Goal: Information Seeking & Learning: Check status

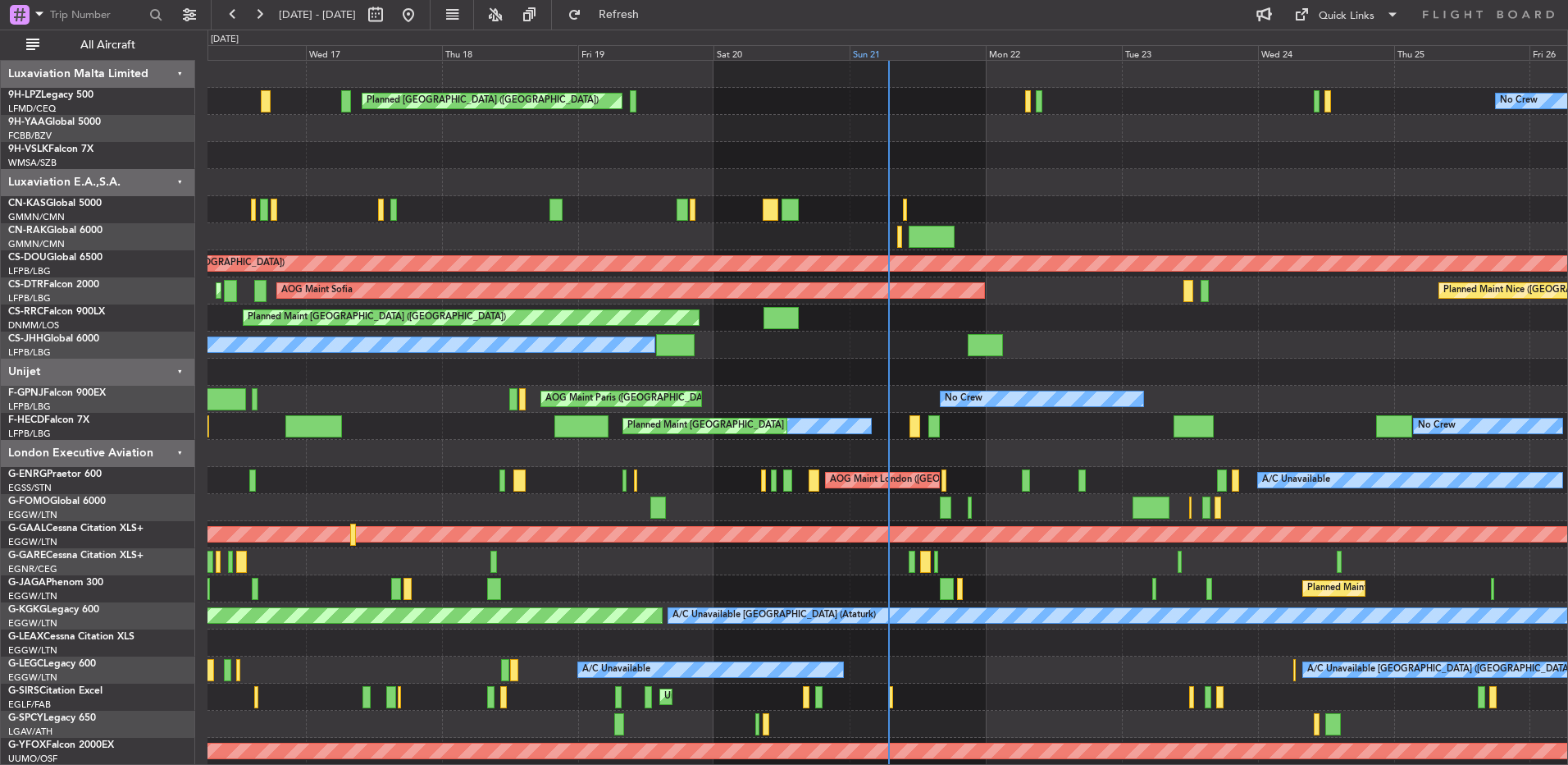
click at [894, 53] on div "Sun 21" at bounding box center [917, 53] width 136 height 15
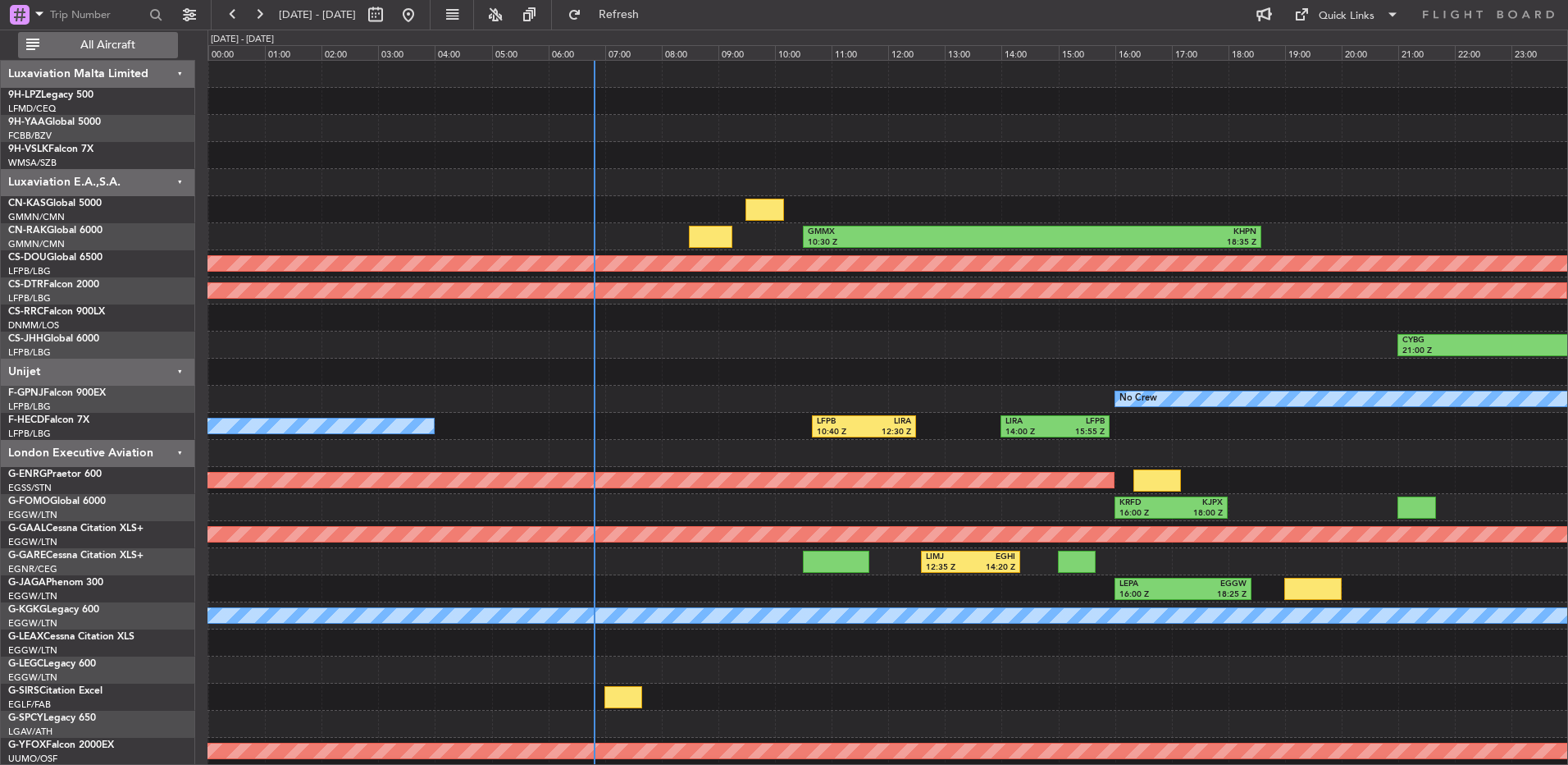
click at [153, 51] on button "All Aircraft" at bounding box center [98, 45] width 160 height 26
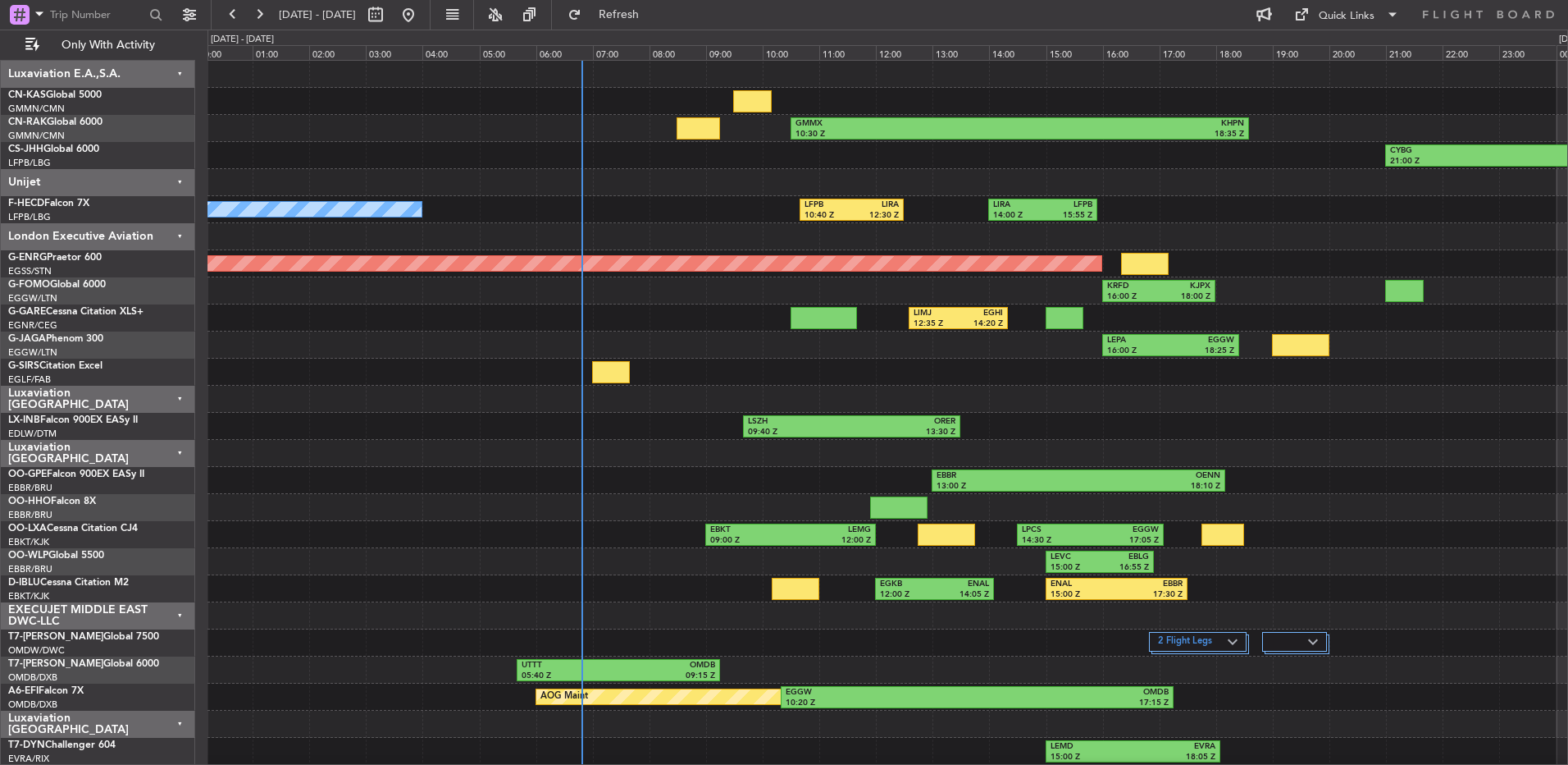
click at [605, 457] on div at bounding box center [887, 453] width 1360 height 27
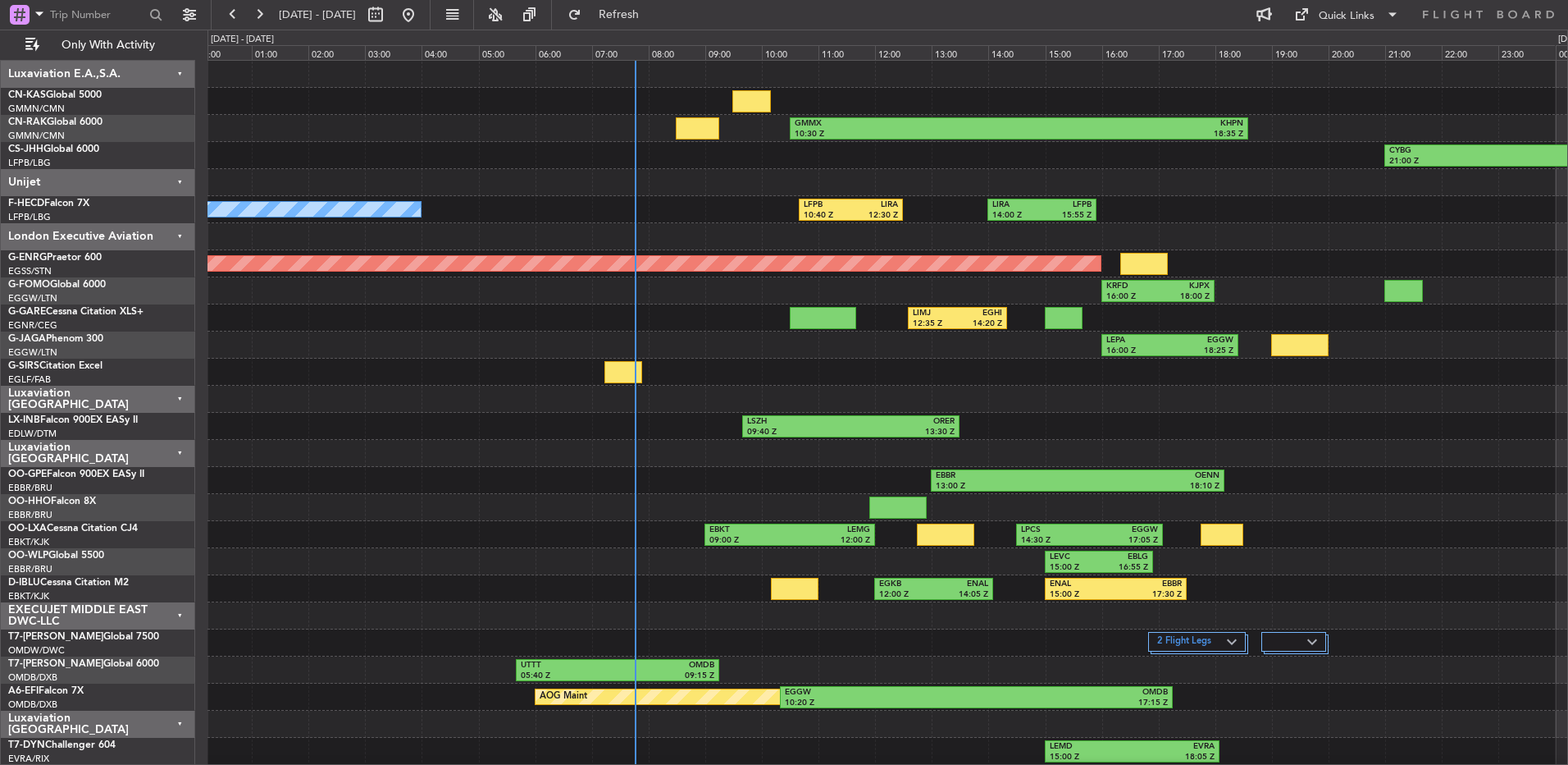
click at [1221, 221] on div "No Crew LFPB 10:40 Z LIRA 12:30 Z LIRA 14:00 Z LFPB 15:55 Z" at bounding box center [887, 209] width 1360 height 27
click at [1442, 428] on div "LSZH 09:40 Z ORER 13:30 Z" at bounding box center [887, 426] width 1360 height 27
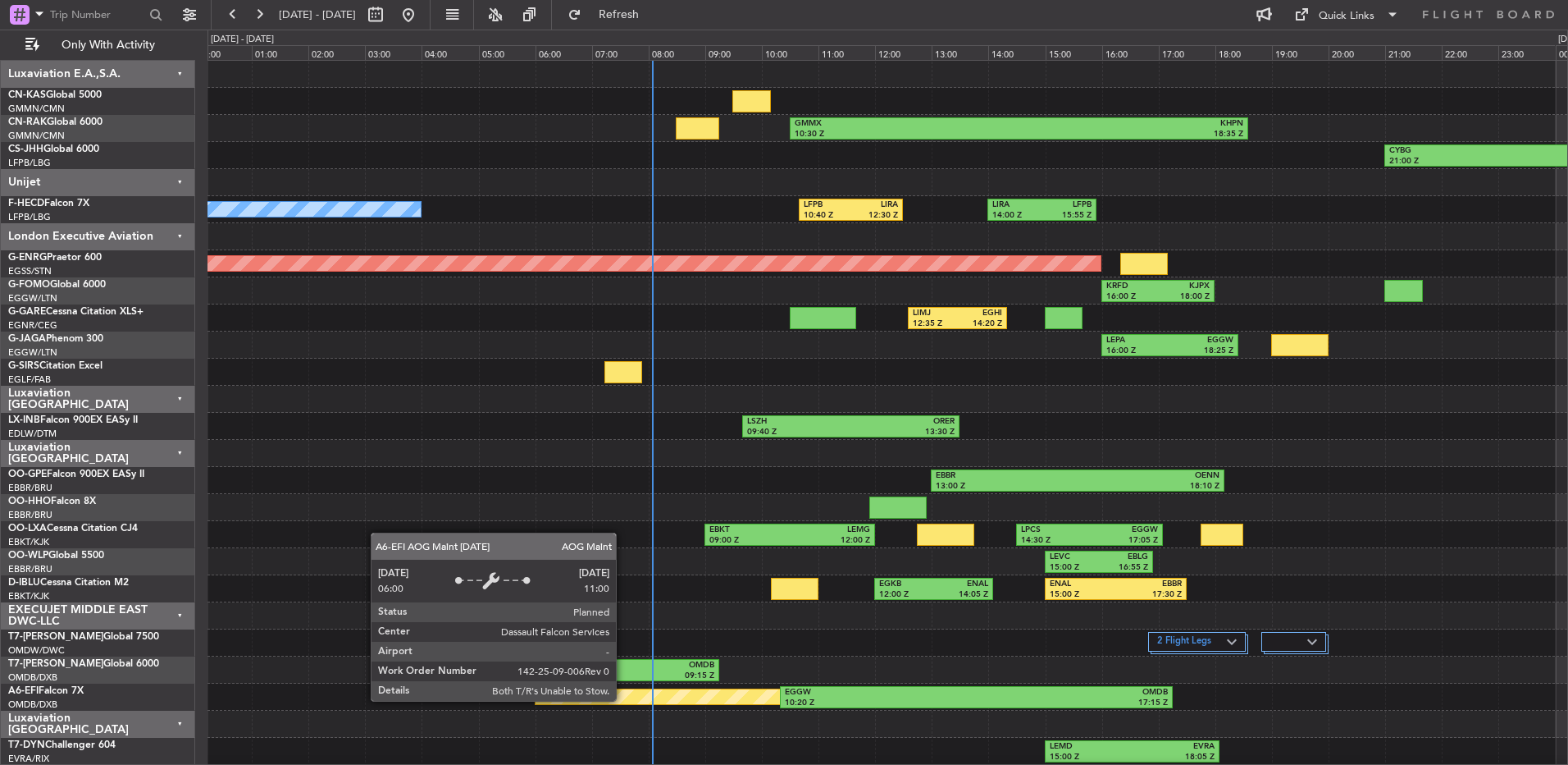
click at [623, 700] on div "AOG Maint" at bounding box center [676, 697] width 282 height 15
click at [631, 700] on div "AOG Maint" at bounding box center [676, 697] width 282 height 15
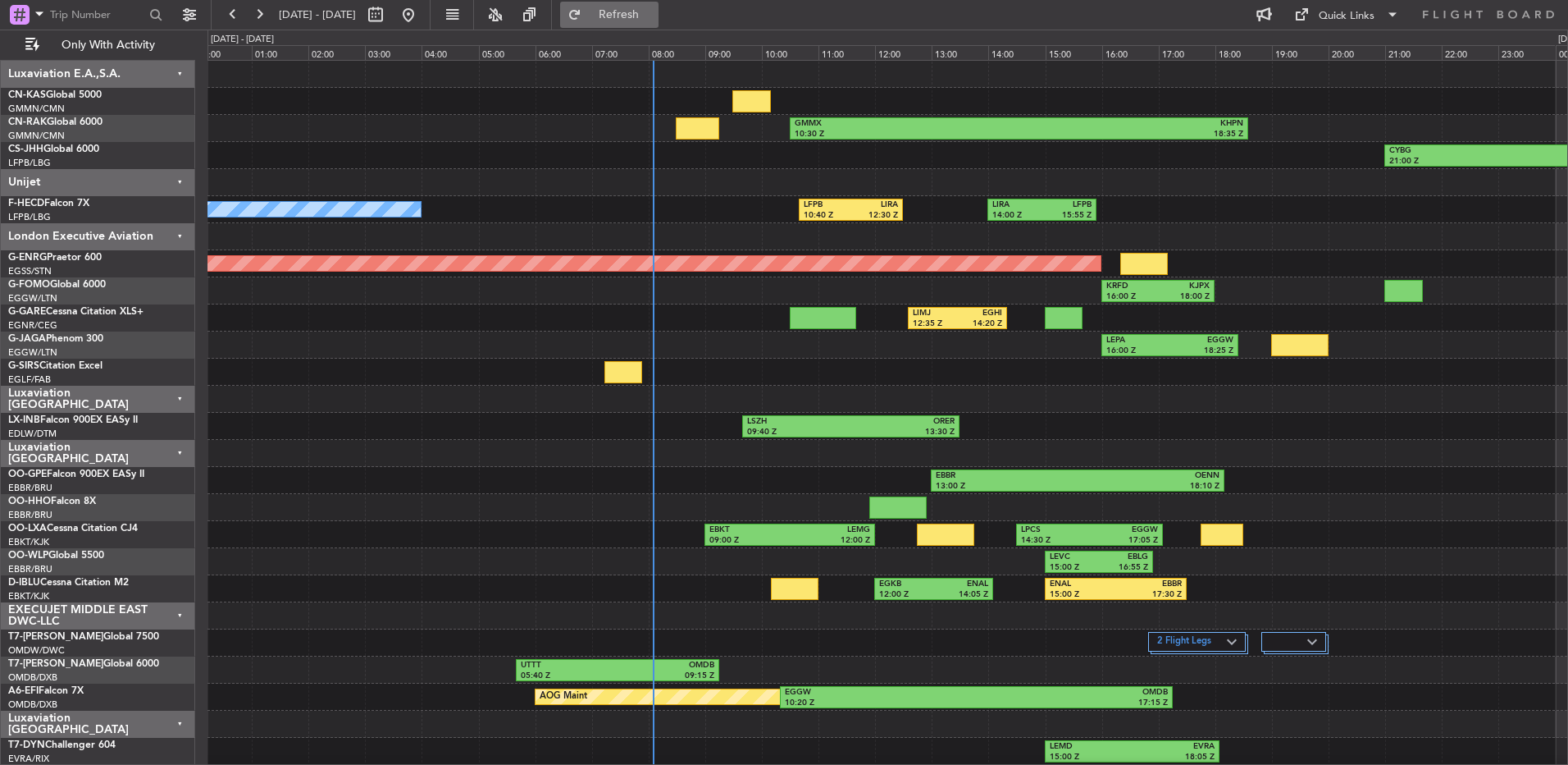
click at [653, 16] on span "Refresh" at bounding box center [619, 15] width 69 height 11
click at [1274, 403] on div at bounding box center [887, 399] width 1360 height 27
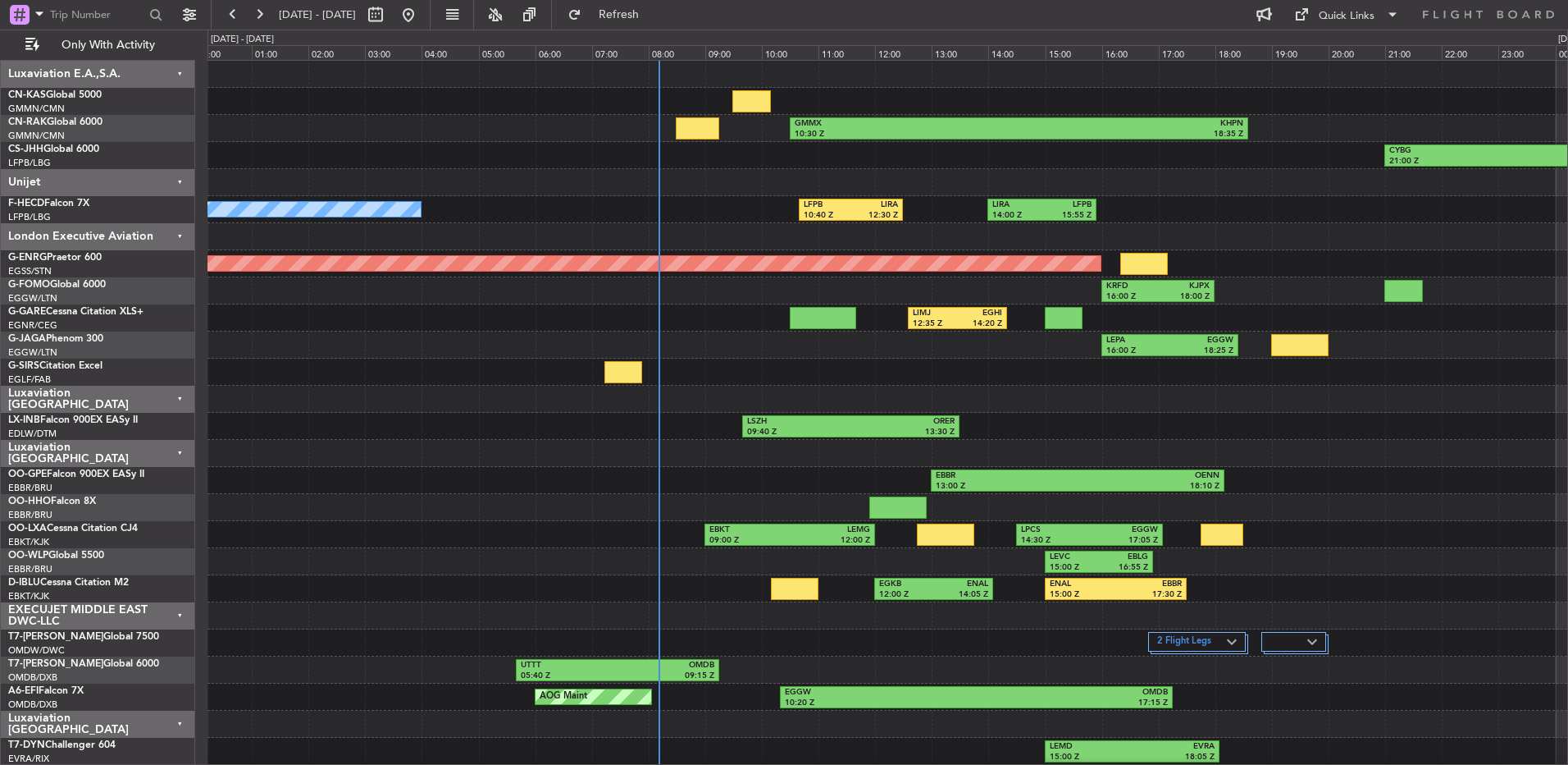
click at [1321, 206] on div "No Crew LFPB 10:40 Z LIRA 12:30 Z LIRA 14:00 Z LFPB 15:55 Z" at bounding box center [887, 209] width 1360 height 27
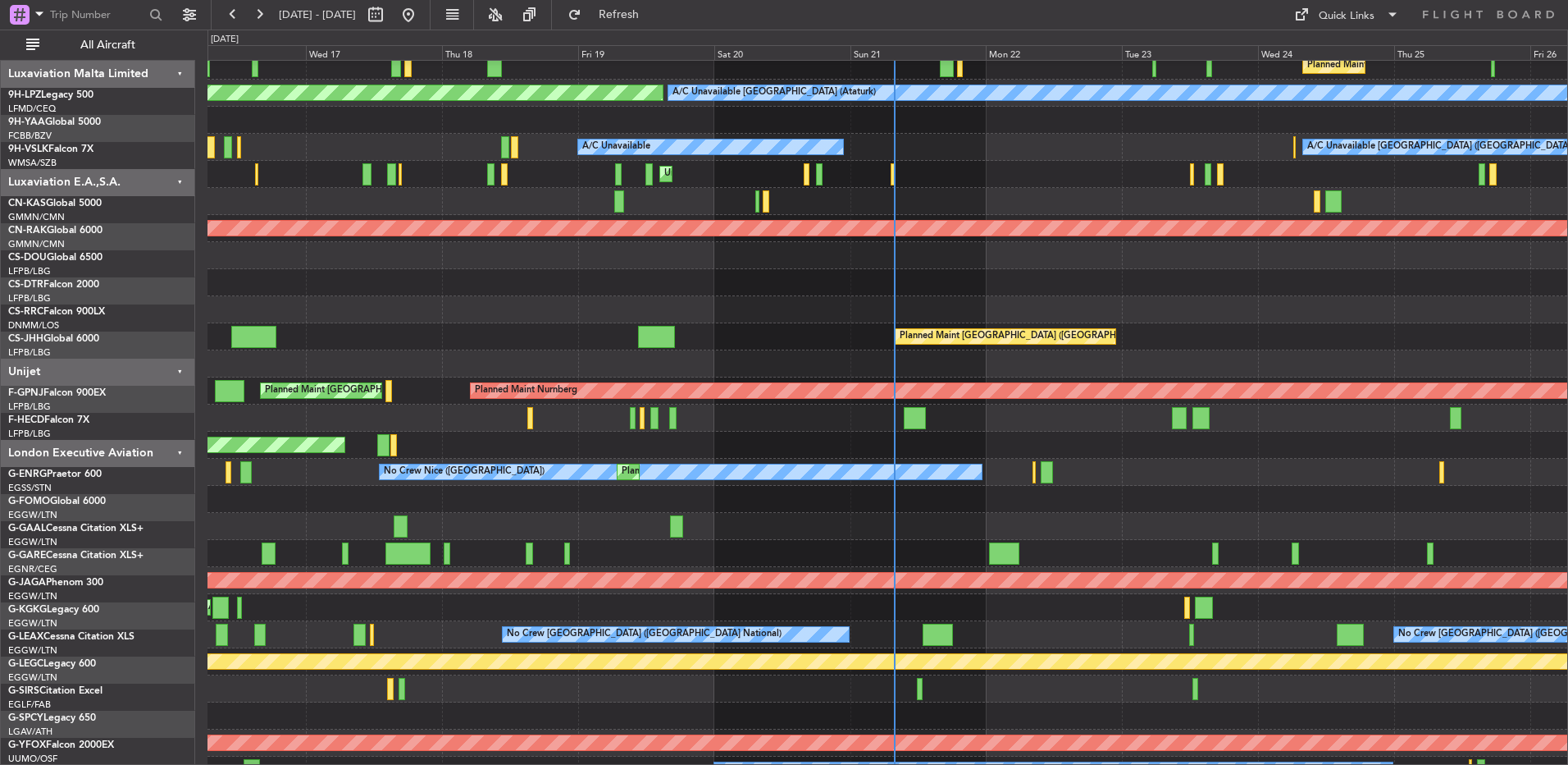
scroll to position [523, 0]
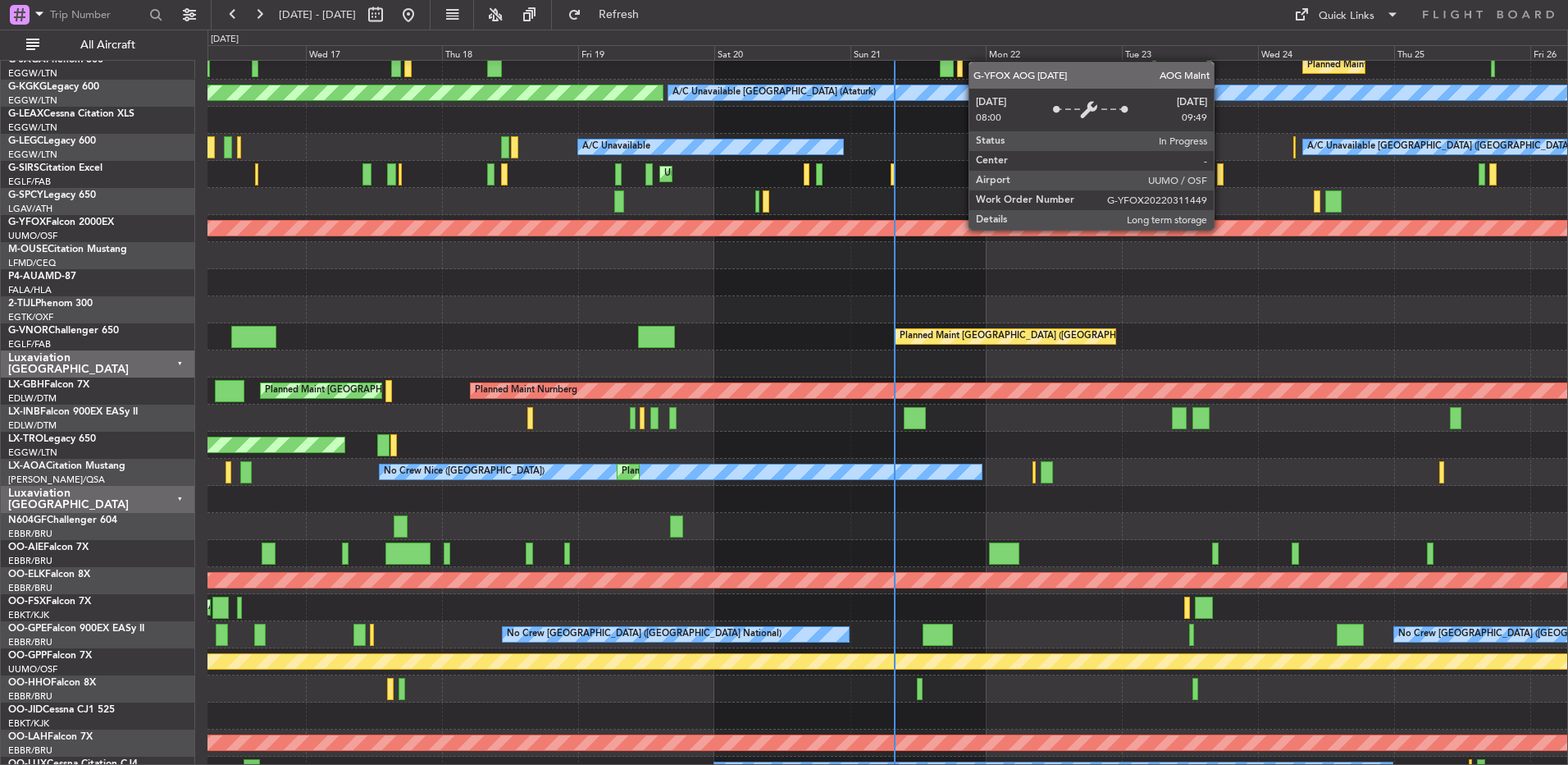
click at [1220, 236] on div "AOG Maint Ostafyevo" at bounding box center [488, 227] width 3282 height 16
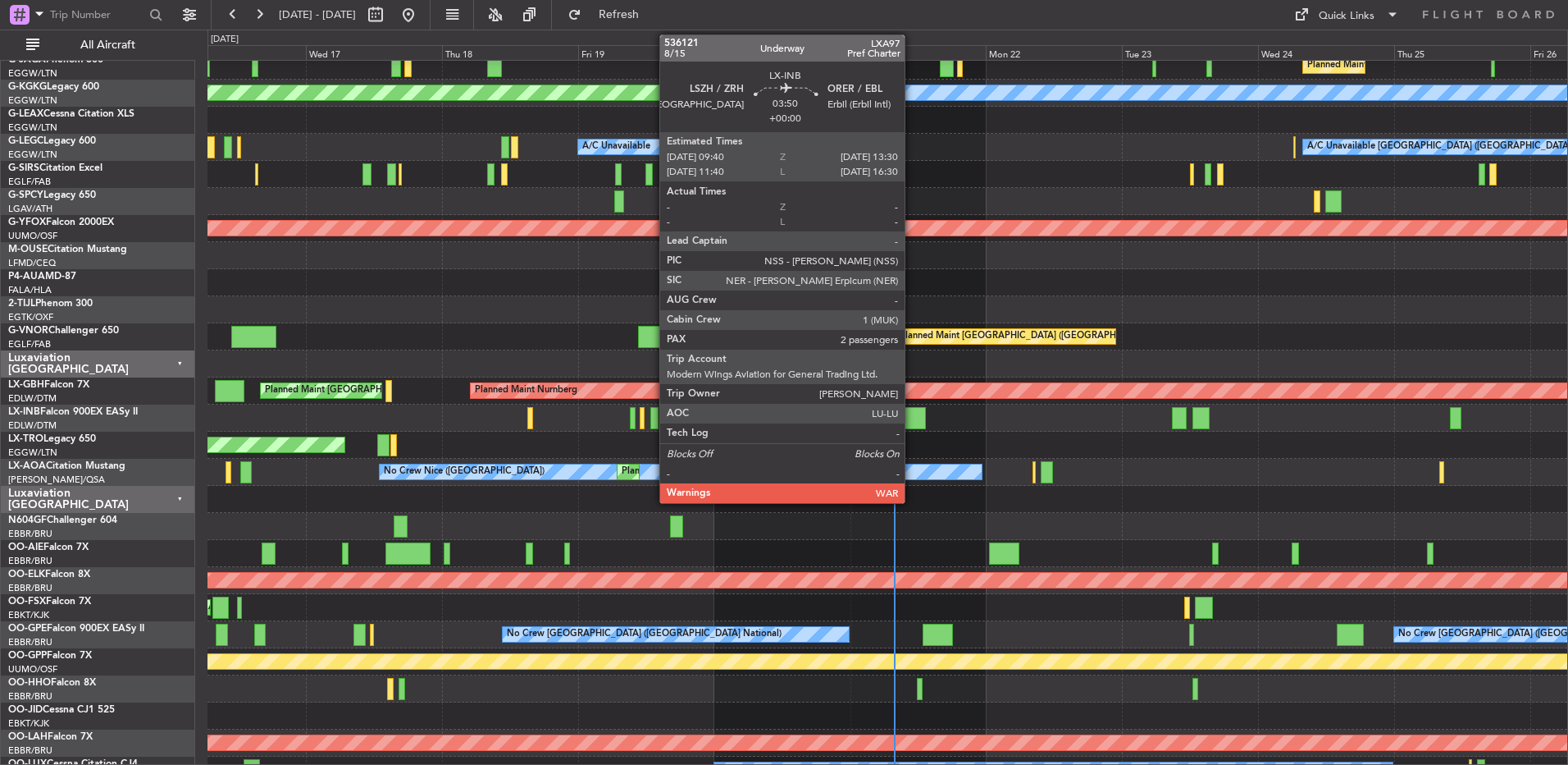
click at [912, 420] on div at bounding box center [915, 417] width 22 height 22
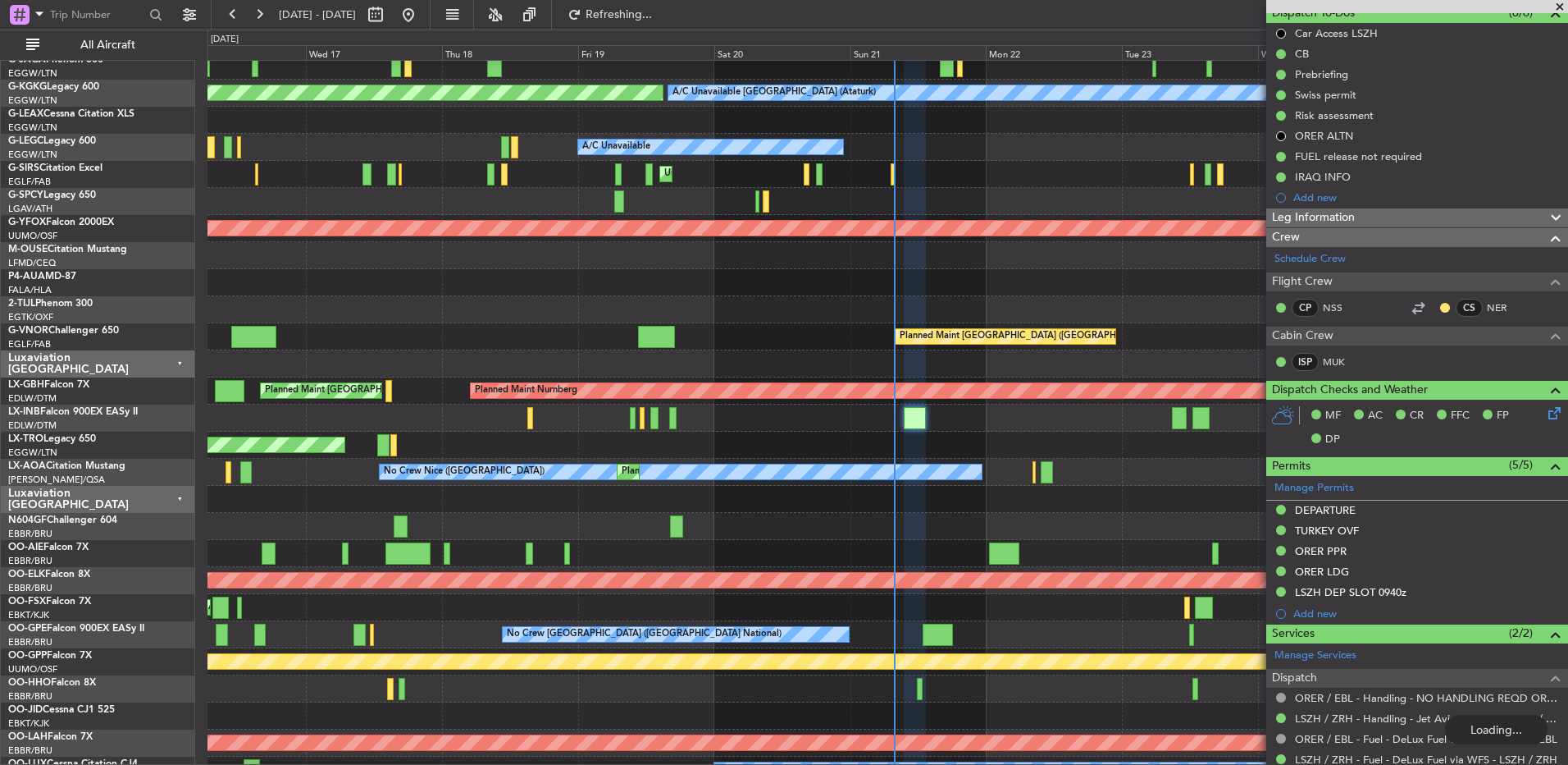
scroll to position [403, 0]
